Goal: Task Accomplishment & Management: Manage account settings

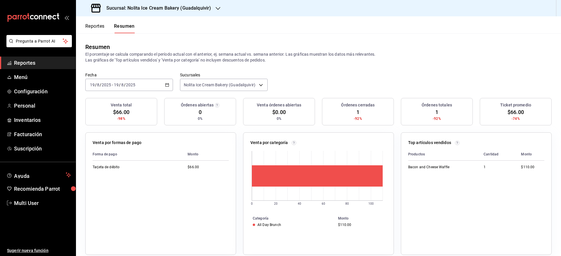
click at [96, 31] on button "Reportes" at bounding box center [94, 28] width 19 height 10
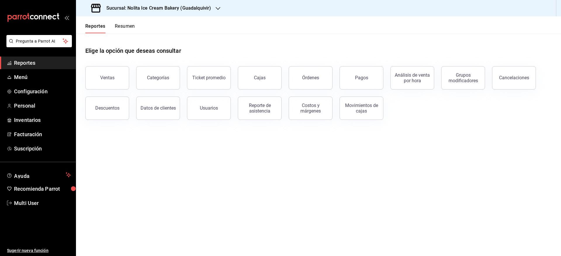
click at [120, 25] on button "Resumen" at bounding box center [125, 28] width 20 height 10
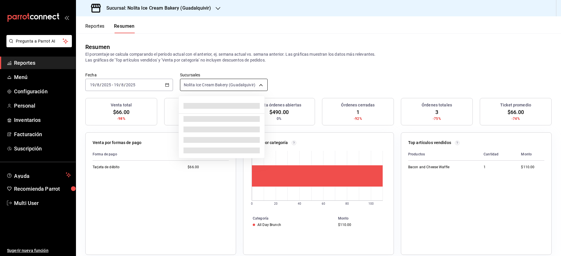
click at [199, 84] on body "Pregunta a Parrot AI Reportes Menú Configuración Personal Inventarios Facturaci…" at bounding box center [280, 128] width 561 height 256
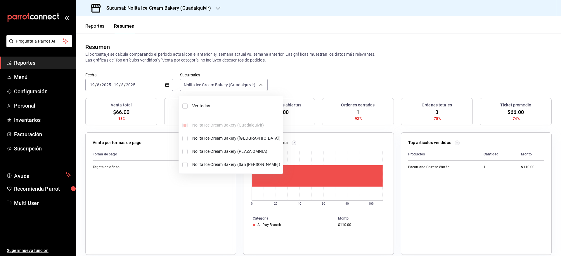
click at [196, 105] on span "Ver todas" at bounding box center [236, 106] width 88 height 6
type input "[object Object],[object Object],[object Object],[object Object]"
checkbox input "true"
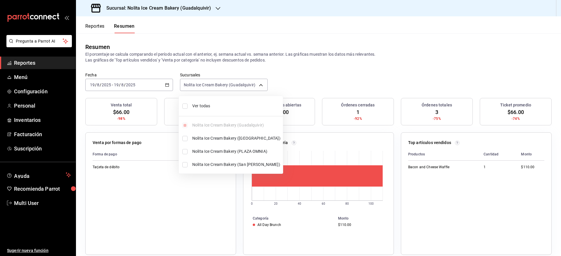
checkbox input "true"
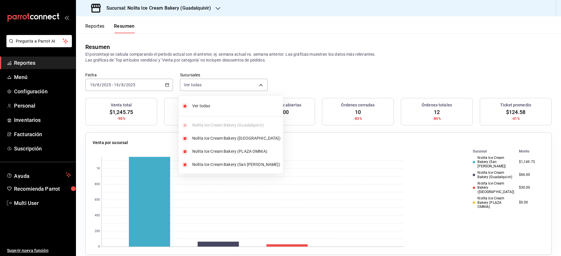
click at [29, 63] on div at bounding box center [280, 128] width 561 height 256
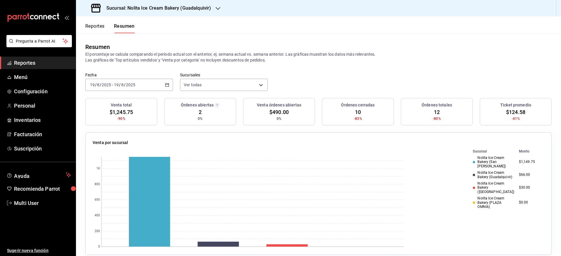
click at [34, 62] on span "Reportes" at bounding box center [42, 63] width 57 height 8
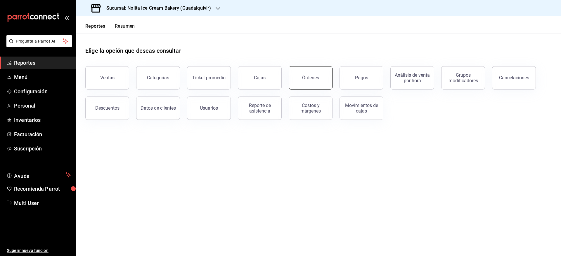
click at [312, 76] on div "Órdenes" at bounding box center [310, 78] width 17 height 6
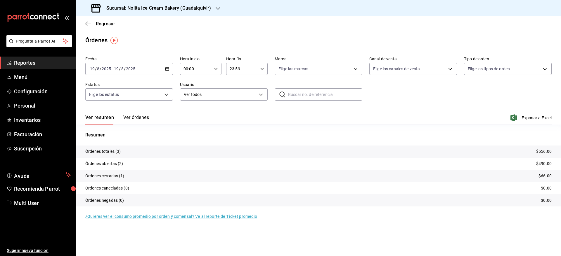
click at [136, 120] on button "Ver órdenes" at bounding box center [136, 120] width 26 height 10
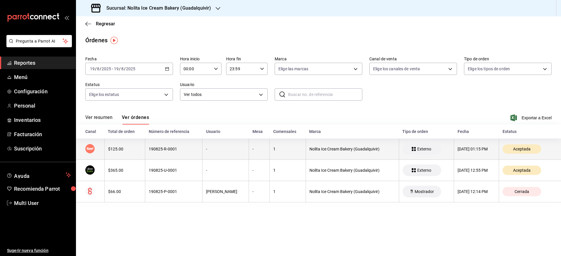
click at [126, 149] on div "$125.00" at bounding box center [124, 149] width 33 height 5
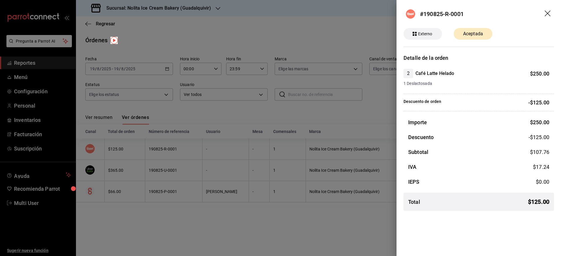
click at [139, 203] on div at bounding box center [280, 128] width 561 height 256
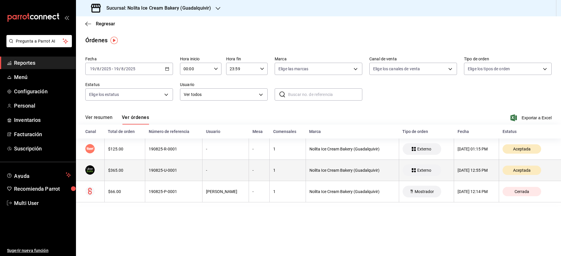
click at [146, 175] on th "190825-U-0001" at bounding box center [173, 170] width 57 height 21
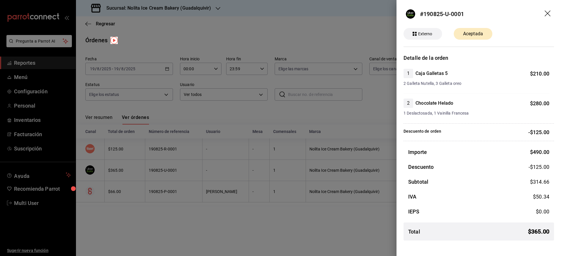
click at [160, 214] on div at bounding box center [280, 128] width 561 height 256
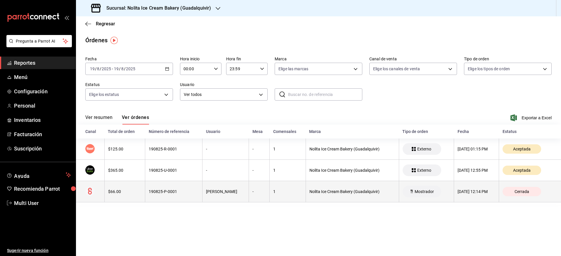
click at [156, 193] on div "190825-P-0001" at bounding box center [174, 192] width 50 height 5
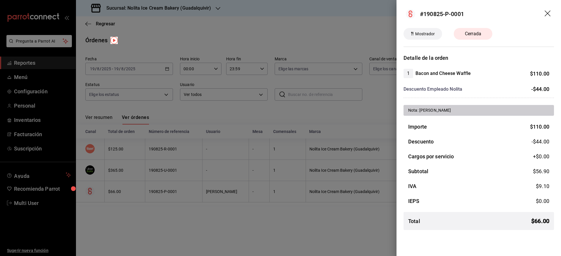
click at [159, 225] on div at bounding box center [280, 128] width 561 height 256
